Goal: Transaction & Acquisition: Subscribe to service/newsletter

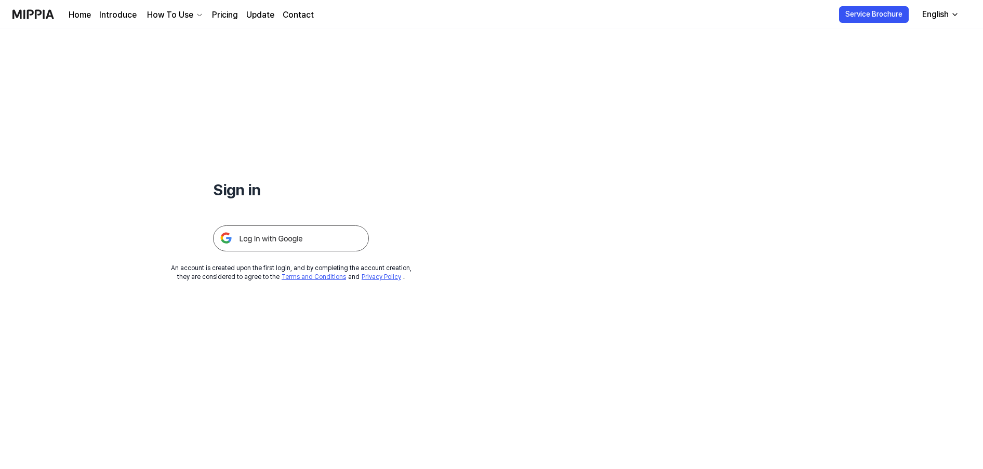
click at [83, 16] on link "Home" at bounding box center [80, 15] width 22 height 12
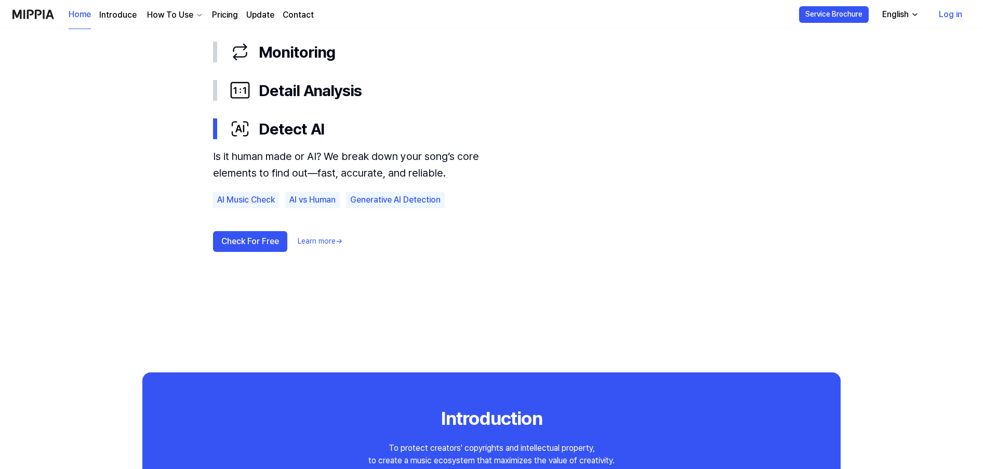
scroll to position [519, 0]
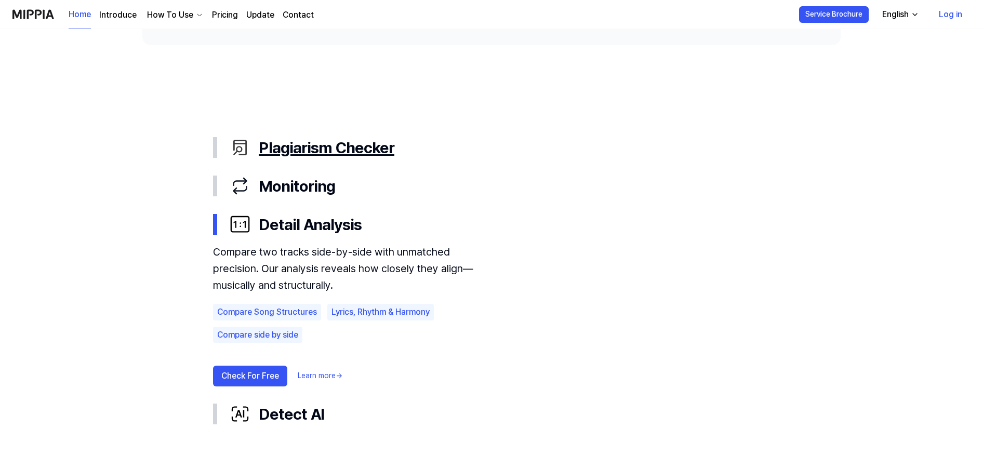
click at [328, 146] on div "Plagiarism Checker" at bounding box center [500, 148] width 540 height 22
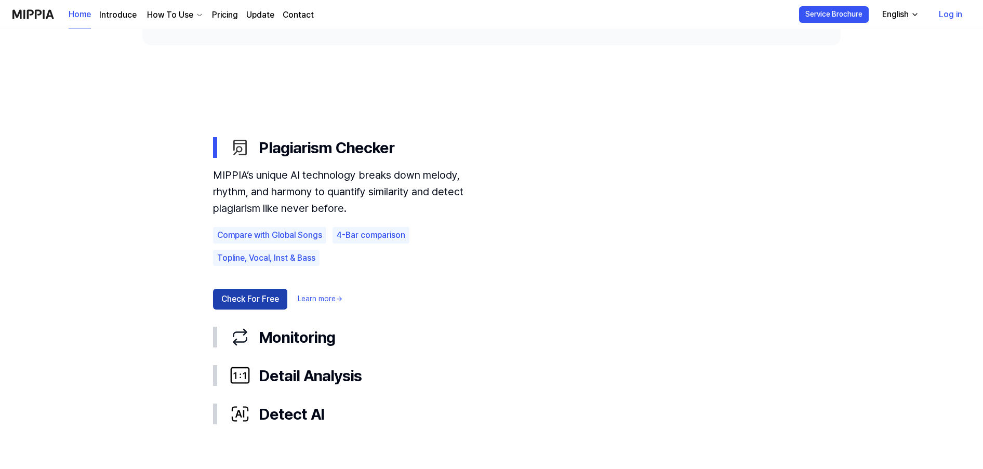
click at [259, 291] on button "Check For Free" at bounding box center [250, 299] width 74 height 21
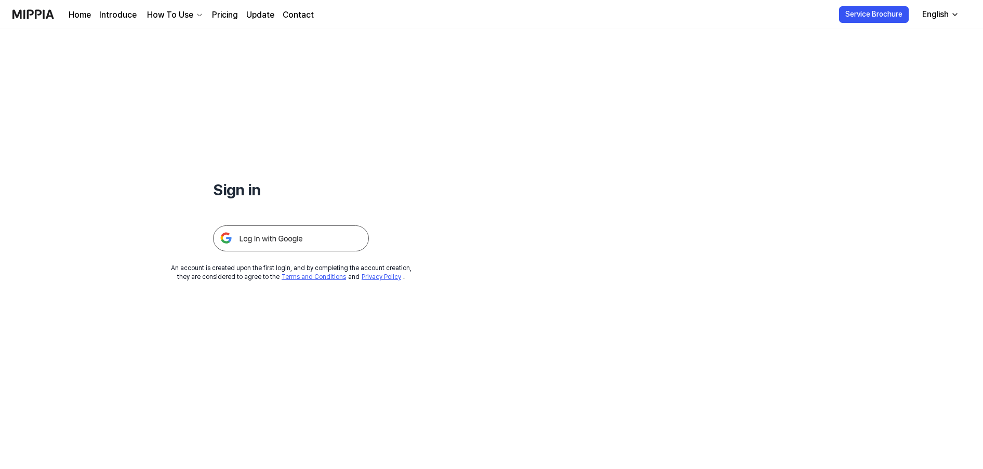
click at [323, 235] on img at bounding box center [291, 238] width 156 height 26
click at [77, 17] on link "Home" at bounding box center [80, 15] width 22 height 12
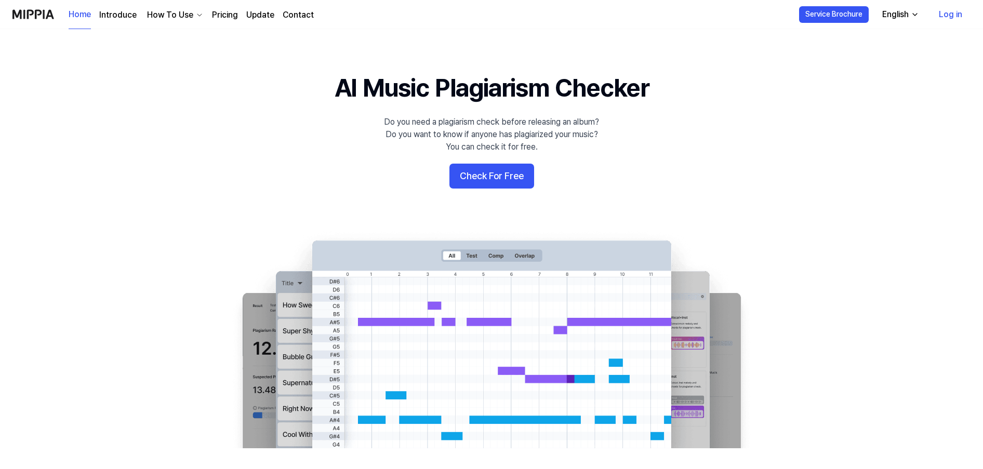
click at [220, 16] on link "Pricing" at bounding box center [225, 15] width 26 height 12
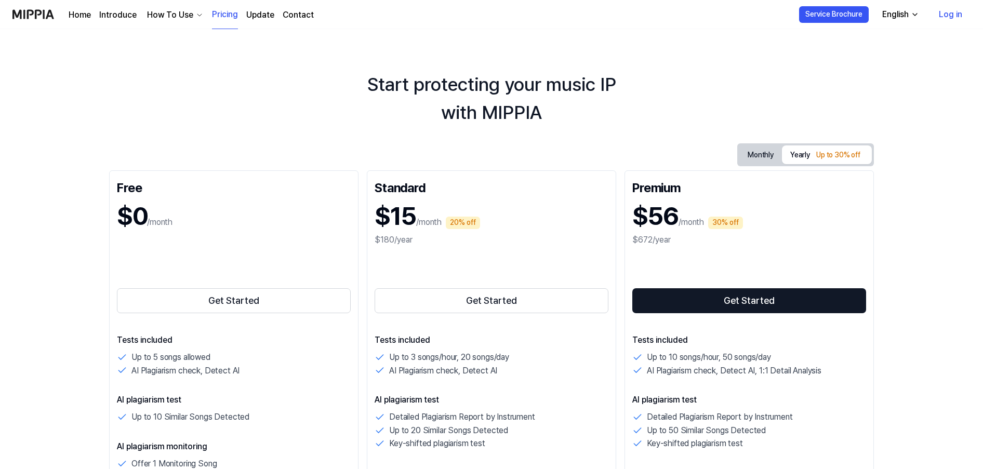
click at [264, 13] on link "Update" at bounding box center [260, 15] width 28 height 12
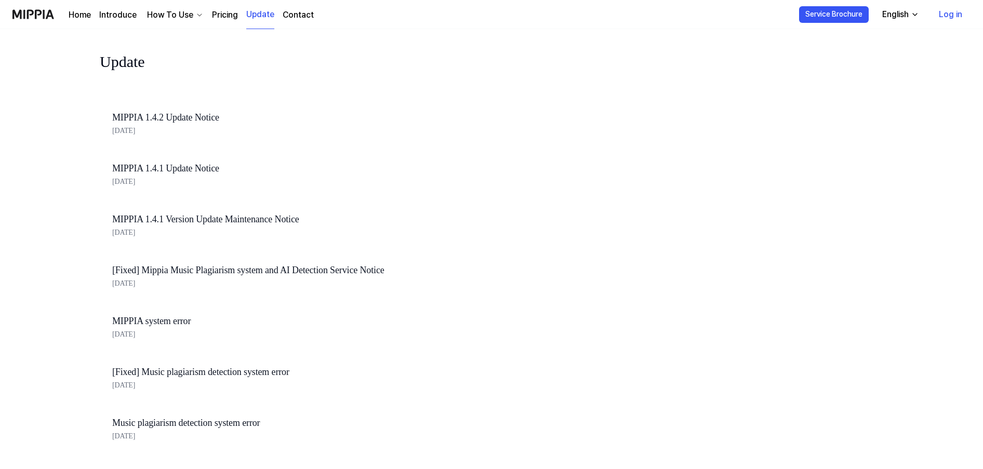
click at [222, 14] on link "Pricing" at bounding box center [225, 15] width 26 height 12
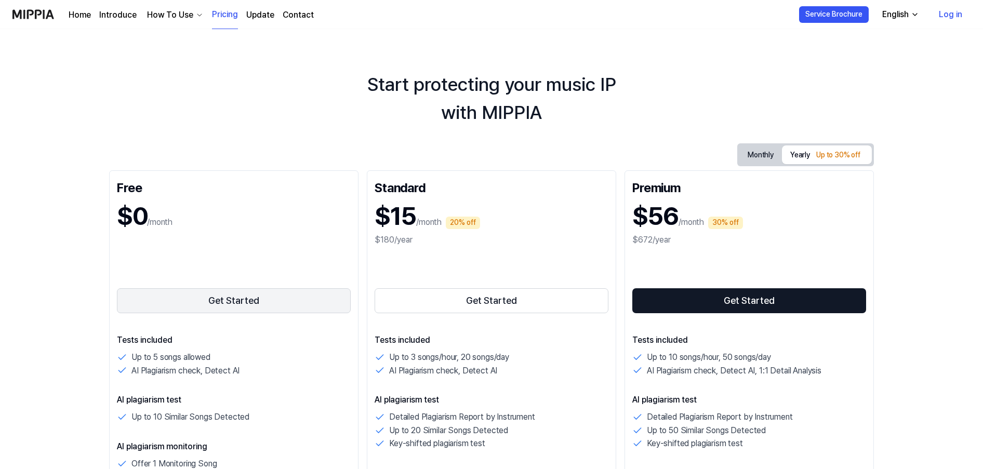
click at [204, 296] on button "Get Started" at bounding box center [234, 300] width 234 height 25
